Goal: Use online tool/utility: Utilize a website feature to perform a specific function

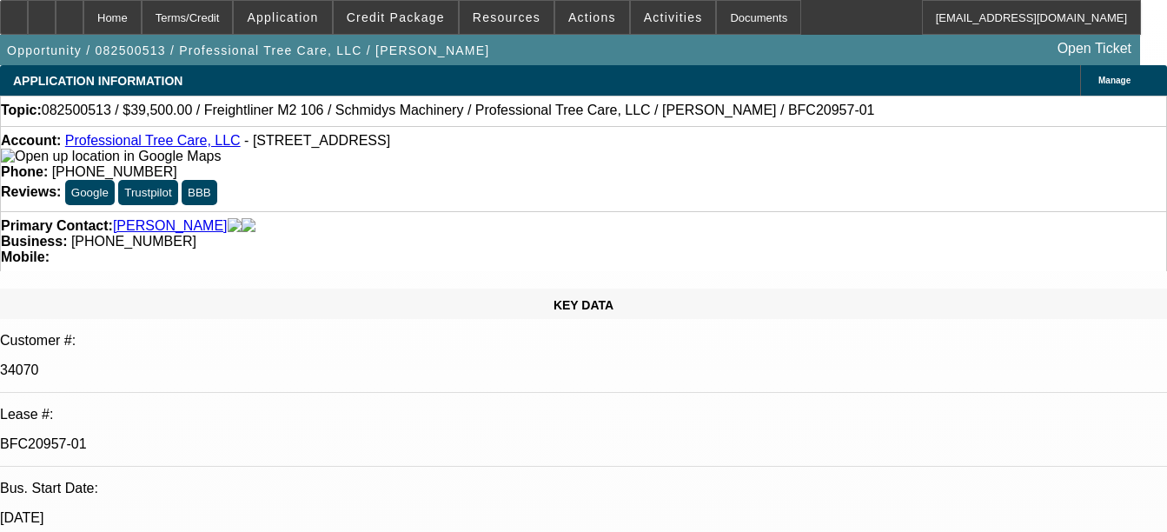
select select "0"
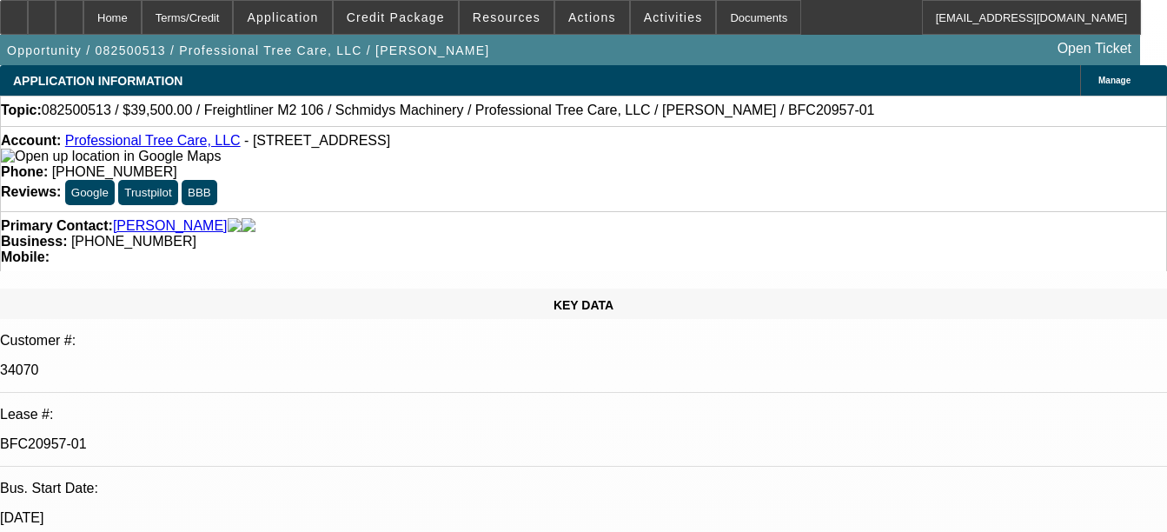
select select "0"
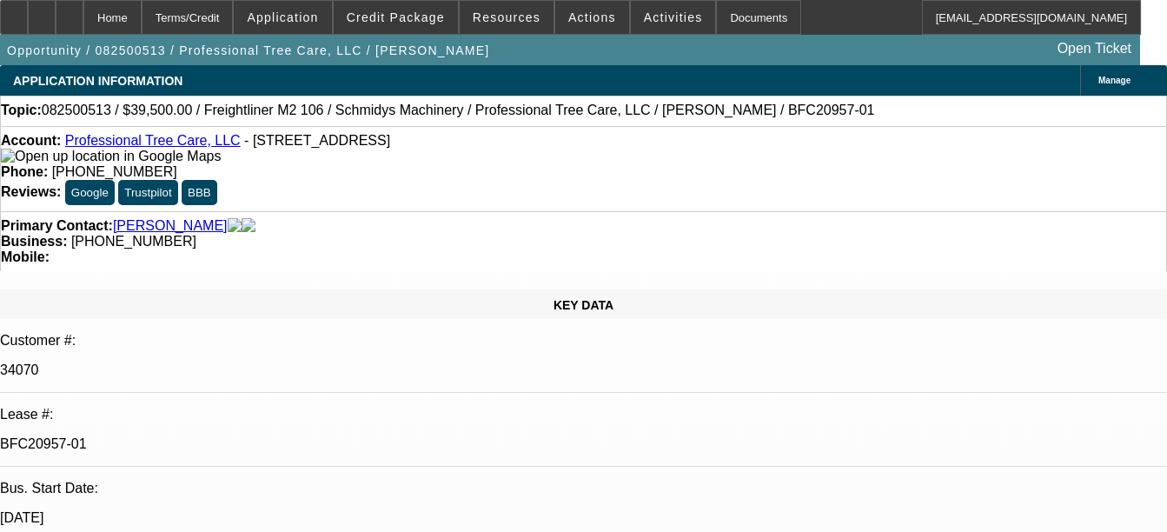
select select "0"
select select "6"
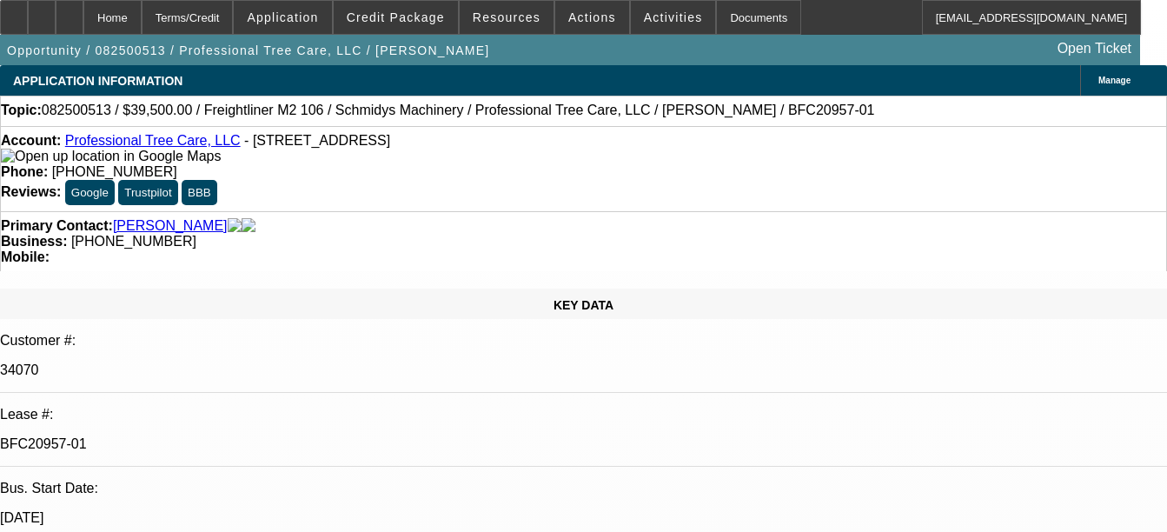
select select "6"
